Goal: Understand process/instructions

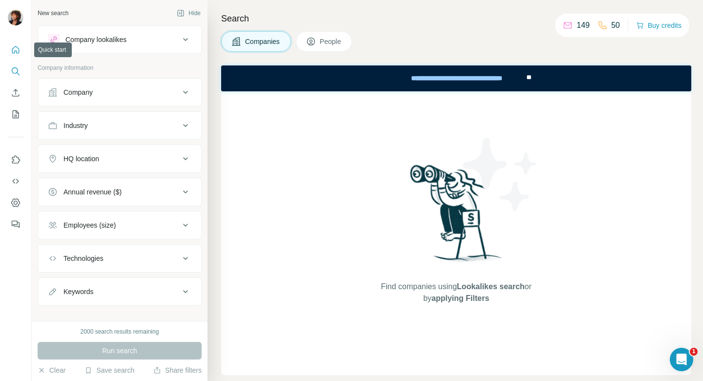
click at [15, 47] on icon "Quick start" at bounding box center [16, 50] width 10 height 10
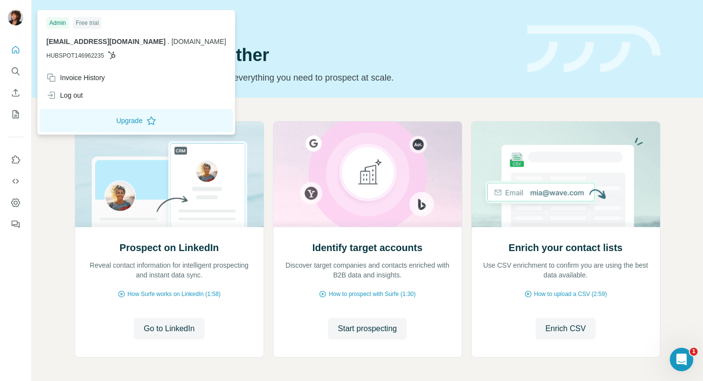
click at [17, 18] on img at bounding box center [16, 18] width 16 height 16
click at [15, 50] on icon "Quick start" at bounding box center [16, 50] width 10 height 10
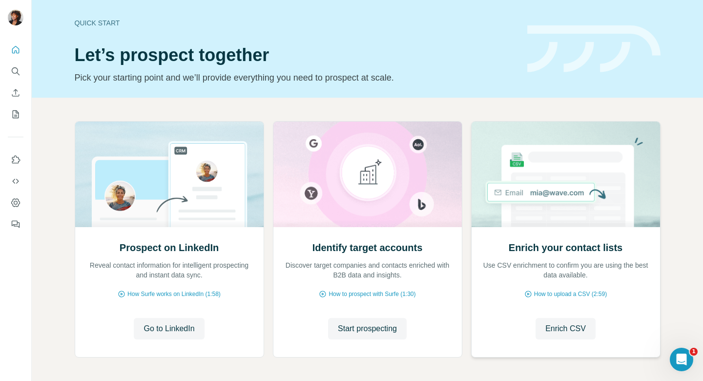
scroll to position [39, 0]
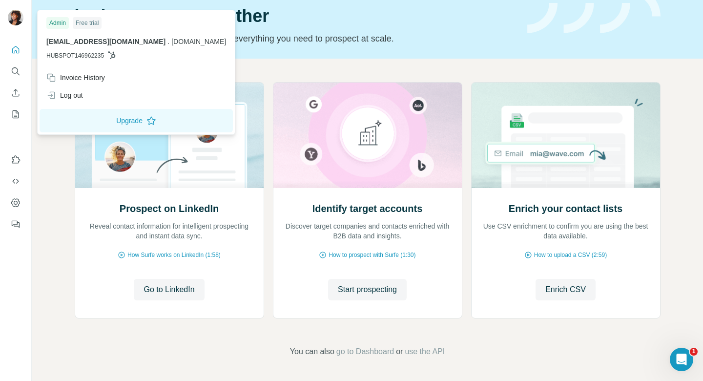
click at [17, 12] on img at bounding box center [16, 18] width 16 height 16
click at [14, 13] on img at bounding box center [16, 18] width 16 height 16
click at [23, 8] on div at bounding box center [17, 19] width 28 height 32
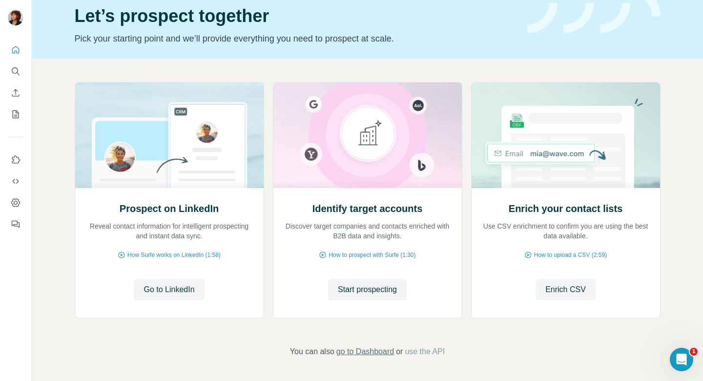
click at [357, 352] on span "go to Dashboard" at bounding box center [366, 352] width 58 height 12
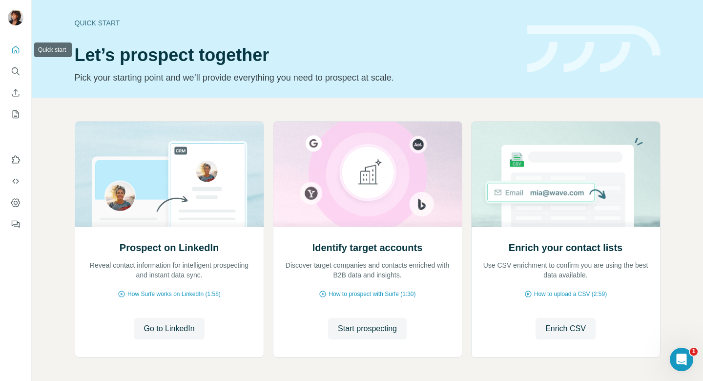
click at [15, 52] on icon "Quick start" at bounding box center [16, 50] width 10 height 10
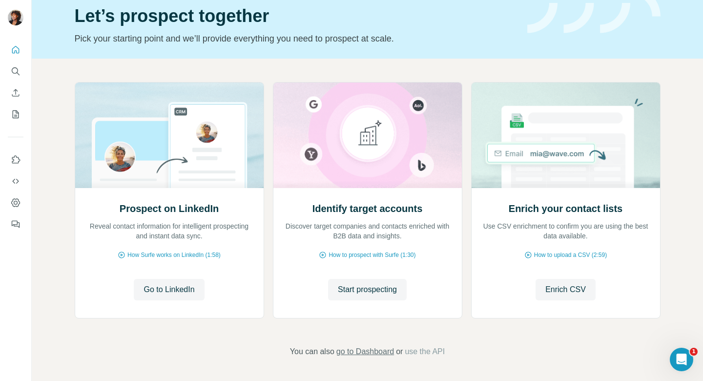
click at [378, 354] on span "go to Dashboard" at bounding box center [366, 352] width 58 height 12
